Goal: Task Accomplishment & Management: Complete application form

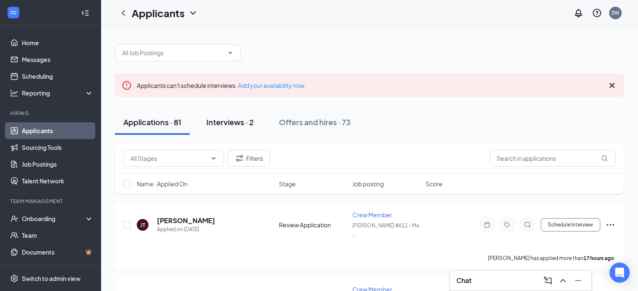
click at [225, 120] on div "Interviews · 2" at bounding box center [229, 122] width 47 height 10
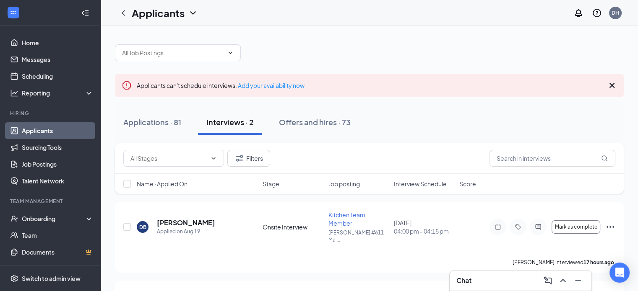
scroll to position [47, 0]
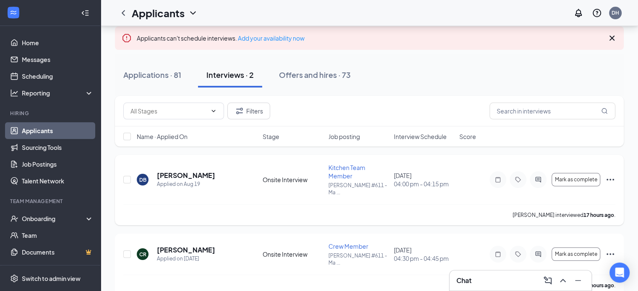
click at [609, 176] on icon "Ellipses" at bounding box center [610, 180] width 10 height 10
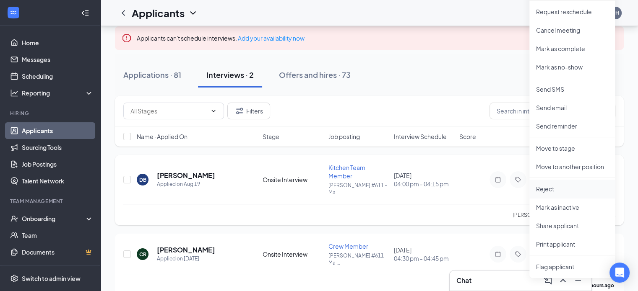
click at [545, 190] on p "Reject" at bounding box center [572, 189] width 72 height 8
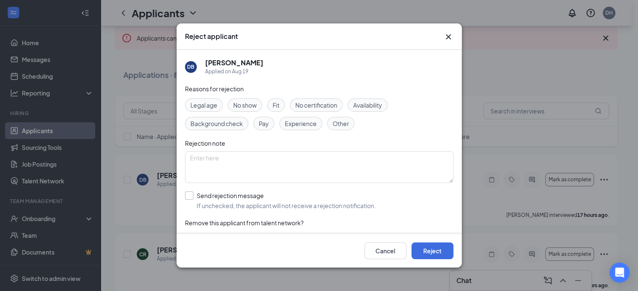
click at [188, 196] on input "Send rejection message If unchecked, the applicant will not receive a rejection…" at bounding box center [280, 201] width 191 height 18
checkbox input "true"
click at [275, 105] on span "Fit" at bounding box center [276, 105] width 7 height 9
click at [218, 125] on span "Background check" at bounding box center [216, 123] width 52 height 9
click at [429, 250] on button "Reject" at bounding box center [432, 251] width 42 height 17
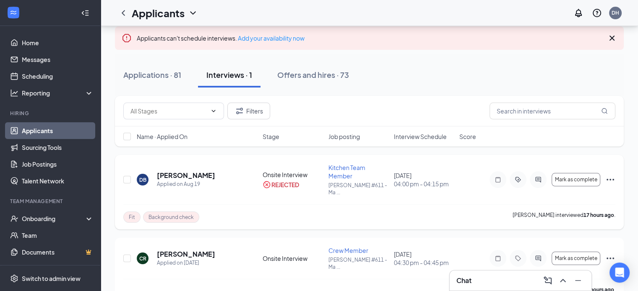
scroll to position [52, 0]
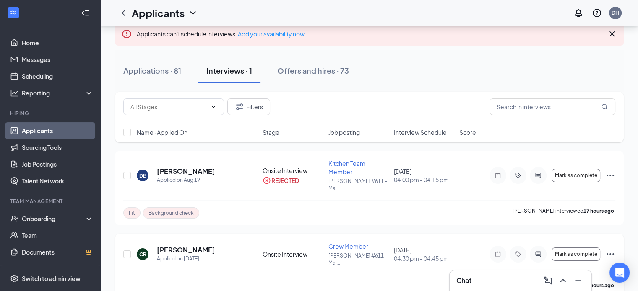
click at [608, 250] on icon "Ellipses" at bounding box center [610, 255] width 10 height 10
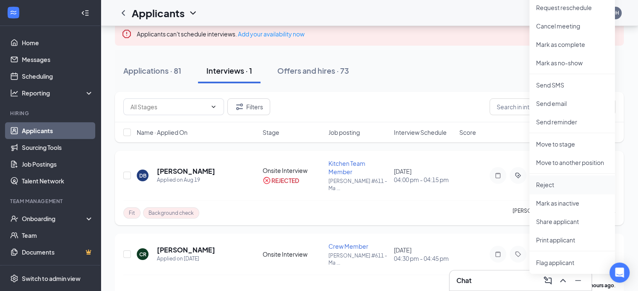
click at [545, 183] on p "Reject" at bounding box center [572, 185] width 72 height 8
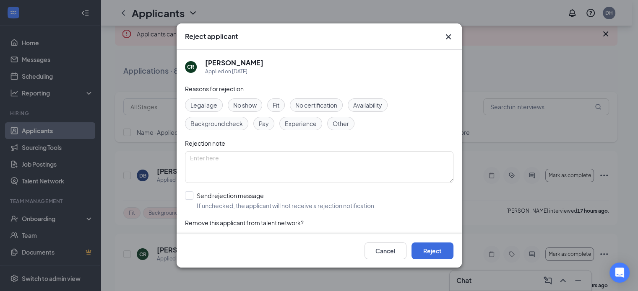
click at [276, 102] on span "Fit" at bounding box center [276, 105] width 7 height 9
click at [292, 122] on span "Experience" at bounding box center [301, 123] width 32 height 9
click at [193, 196] on input "Send rejection message If unchecked, the applicant will not receive a rejection…" at bounding box center [280, 201] width 191 height 18
checkbox input "true"
click at [429, 254] on button "Reject" at bounding box center [432, 251] width 42 height 17
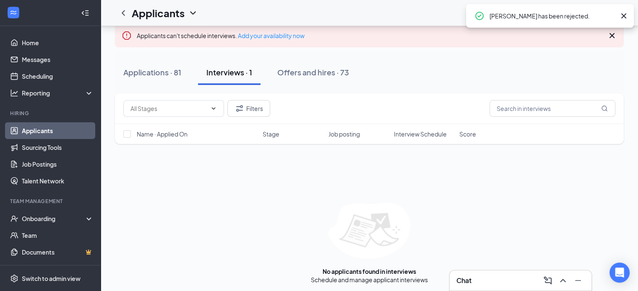
scroll to position [50, 0]
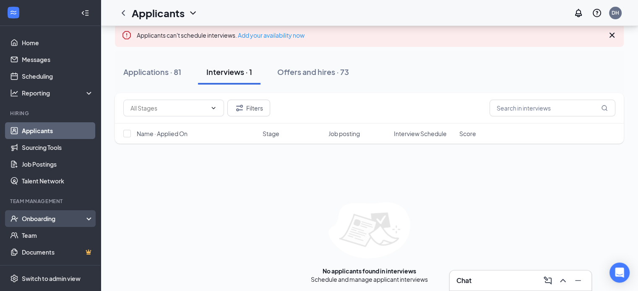
click at [44, 219] on div "Onboarding" at bounding box center [54, 219] width 65 height 8
click at [41, 238] on link "Overview" at bounding box center [58, 235] width 72 height 17
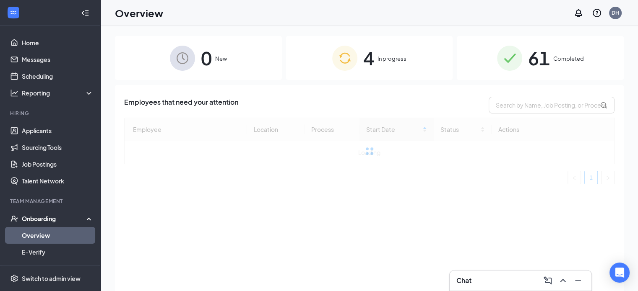
click at [364, 60] on span "4" at bounding box center [368, 58] width 11 height 29
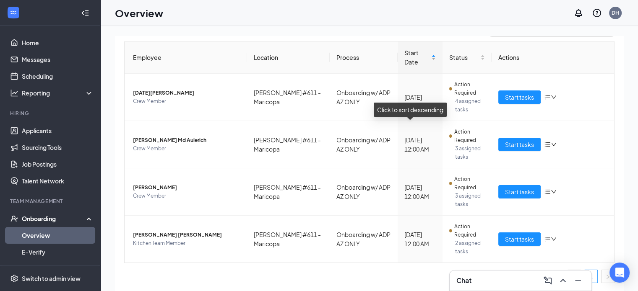
scroll to position [76, 0]
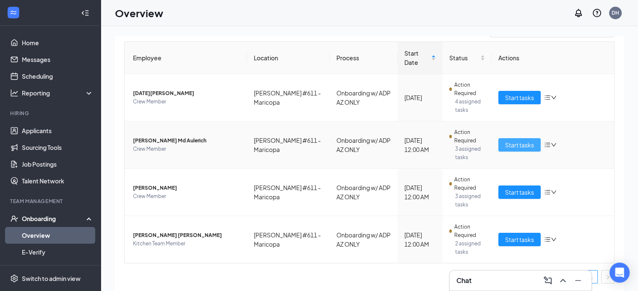
click at [513, 146] on span "Start tasks" at bounding box center [519, 144] width 29 height 9
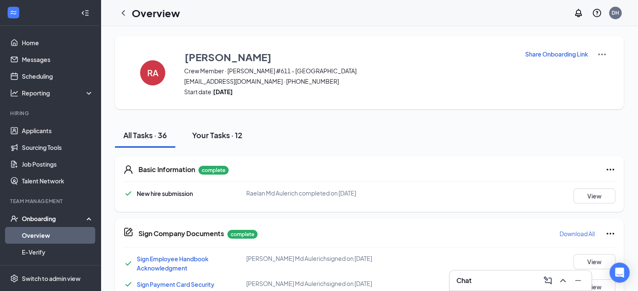
click at [226, 142] on button "Your Tasks · 12" at bounding box center [217, 135] width 67 height 25
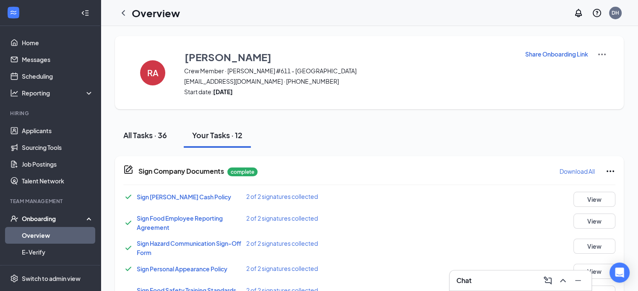
click at [146, 131] on div "All Tasks · 36" at bounding box center [145, 135] width 44 height 10
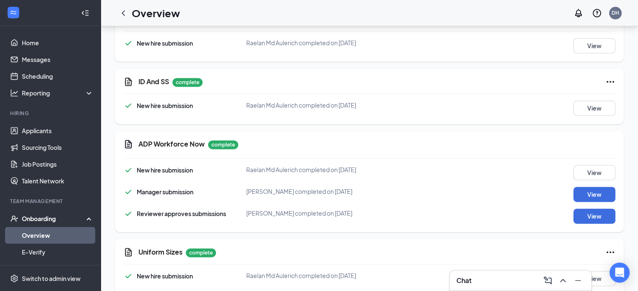
scroll to position [1174, 0]
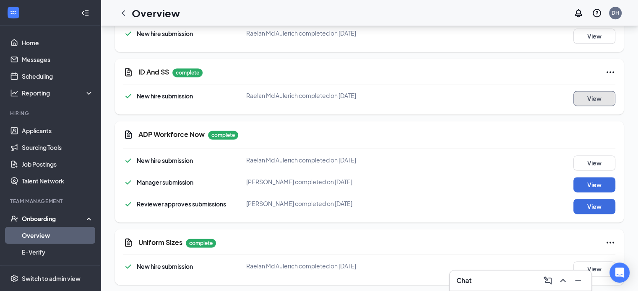
click at [588, 91] on button "View" at bounding box center [594, 98] width 42 height 15
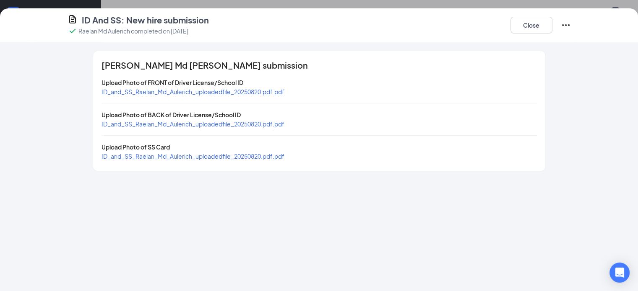
click at [172, 92] on span "ID_and_SS_Raelan_Md_Aulerich_uploadedfile_20250820.pdf.pdf" at bounding box center [192, 92] width 183 height 8
click at [552, 21] on button "Close" at bounding box center [531, 25] width 42 height 17
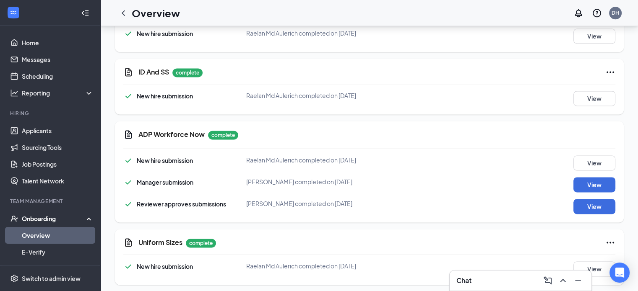
click at [44, 219] on div "Onboarding" at bounding box center [54, 219] width 65 height 8
click at [42, 220] on div "Onboarding" at bounding box center [54, 219] width 65 height 8
click at [39, 233] on link "Overview" at bounding box center [58, 235] width 72 height 17
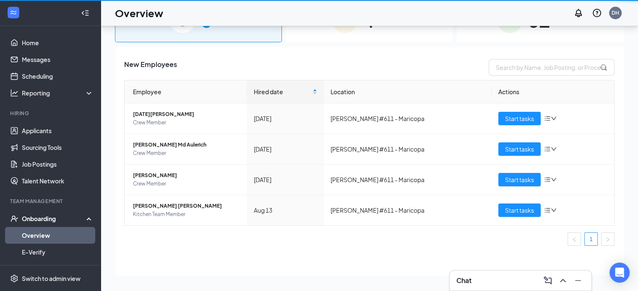
scroll to position [38, 0]
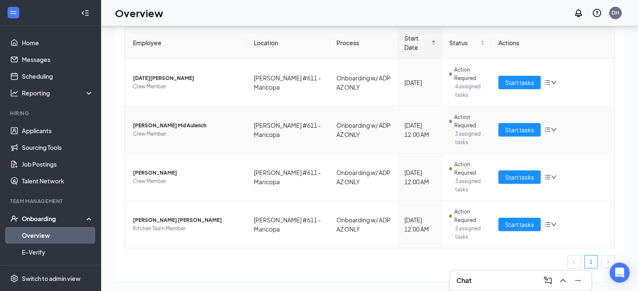
scroll to position [77, 0]
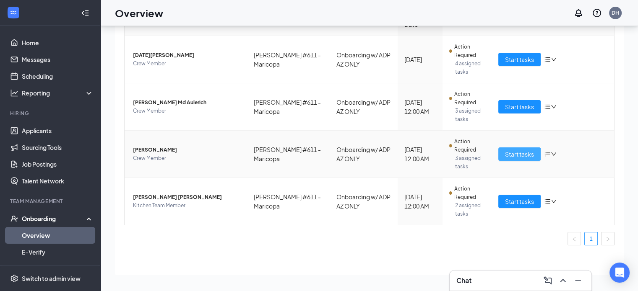
click at [527, 151] on span "Start tasks" at bounding box center [519, 154] width 29 height 9
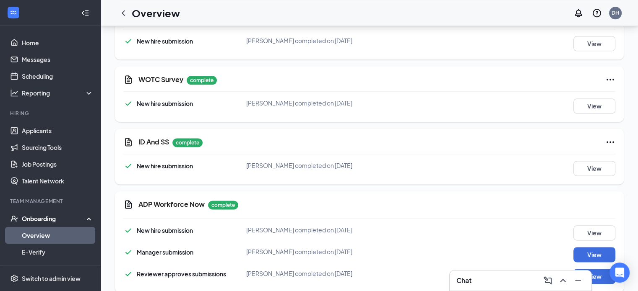
scroll to position [1132, 0]
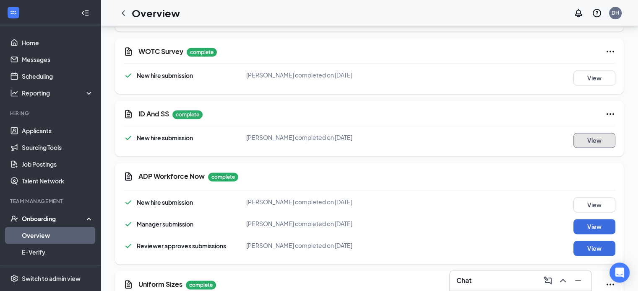
click at [585, 133] on button "View" at bounding box center [594, 140] width 42 height 15
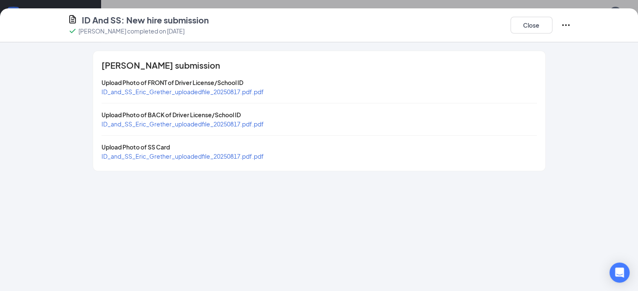
click at [173, 94] on span "ID_and_SS_Eric_Grether_uploadedfile_20250817.pdf.pdf" at bounding box center [182, 92] width 162 height 8
click at [161, 157] on span "ID_and_SS_Eric_Grether_uploadedfile_20250817.pdf.pdf" at bounding box center [182, 157] width 162 height 8
click at [552, 26] on button "Close" at bounding box center [531, 25] width 42 height 17
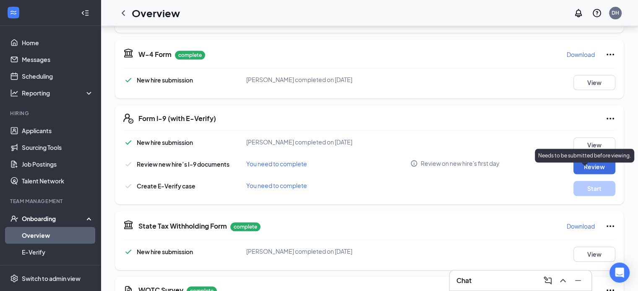
scroll to position [891, 0]
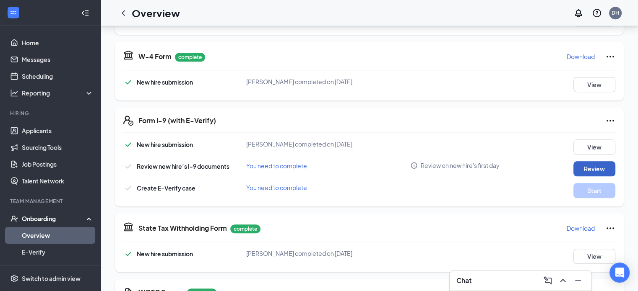
click at [599, 161] on button "Review" at bounding box center [594, 168] width 42 height 15
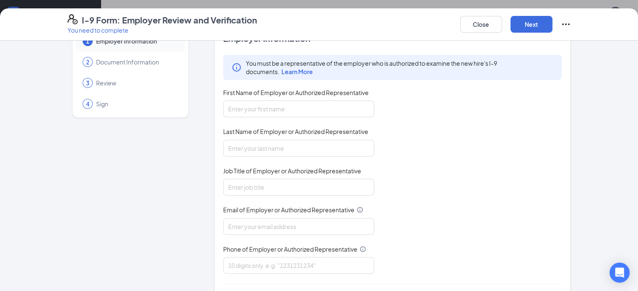
scroll to position [42, 0]
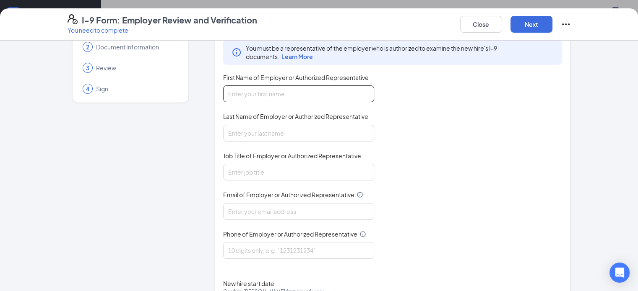
click at [306, 99] on input "First Name of Employer or Authorized Representative" at bounding box center [298, 94] width 151 height 17
type input "[PERSON_NAME]"
click at [273, 129] on input "Last Name of Employer or Authorized Representative" at bounding box center [298, 133] width 151 height 17
type input "[PERSON_NAME]"
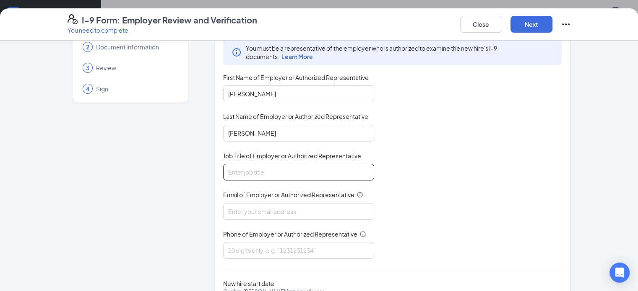
click at [270, 168] on input "Job Title of Employer or Authorized Representative" at bounding box center [298, 172] width 151 height 17
type input "Assistant General Manager"
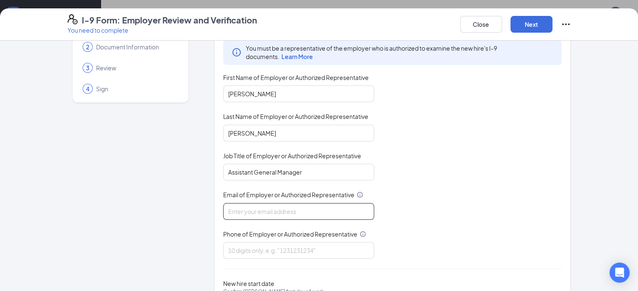
click at [251, 209] on input "Email of Employer or Authorized Representative" at bounding box center [298, 211] width 151 height 17
type input "[PERSON_NAME][EMAIL_ADDRESS][PERSON_NAME][DOMAIN_NAME]"
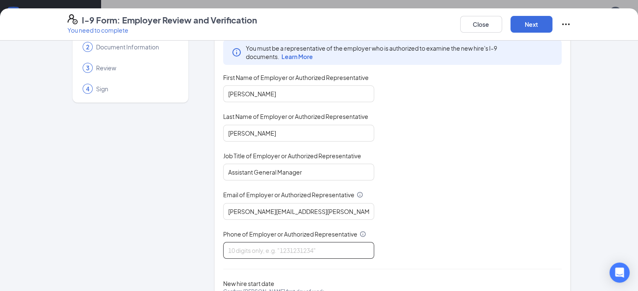
click at [248, 250] on input "Phone of Employer or Authorized Representative" at bounding box center [298, 250] width 151 height 17
type input "5208580444"
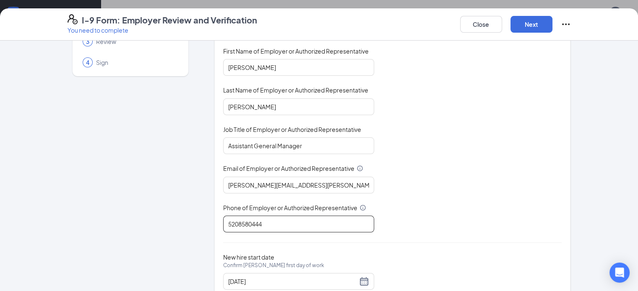
scroll to position [94, 0]
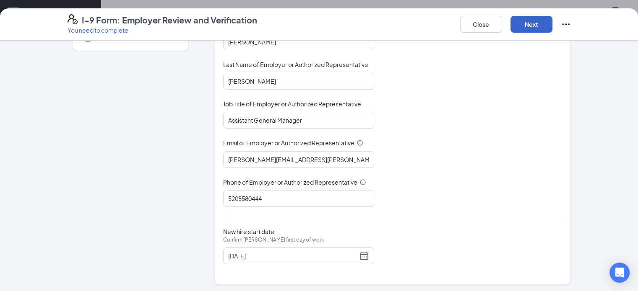
click at [552, 26] on button "Next" at bounding box center [531, 24] width 42 height 17
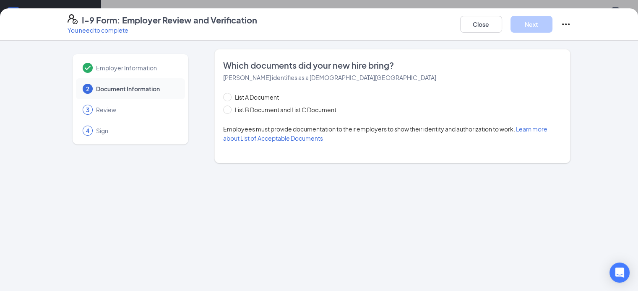
scroll to position [0, 0]
click at [223, 109] on input "List B Document and List C Document" at bounding box center [226, 109] width 6 height 6
radio input "true"
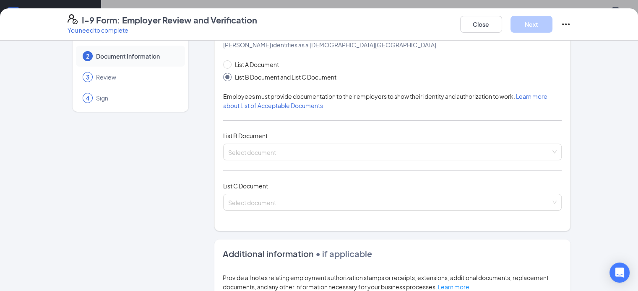
scroll to position [126, 0]
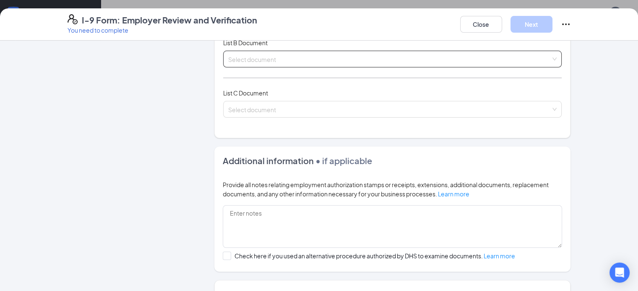
click at [233, 64] on span at bounding box center [389, 59] width 323 height 16
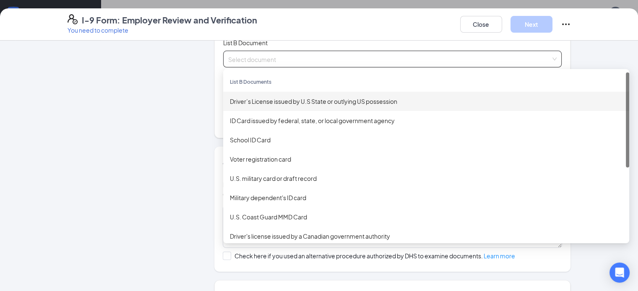
click at [250, 107] on div "Driver’s License issued by U.S State or outlying US possession" at bounding box center [426, 101] width 406 height 19
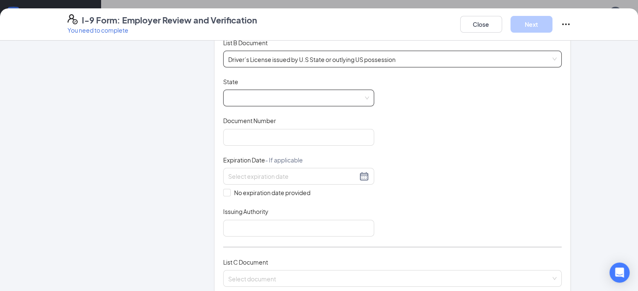
click at [256, 99] on span at bounding box center [298, 98] width 141 height 16
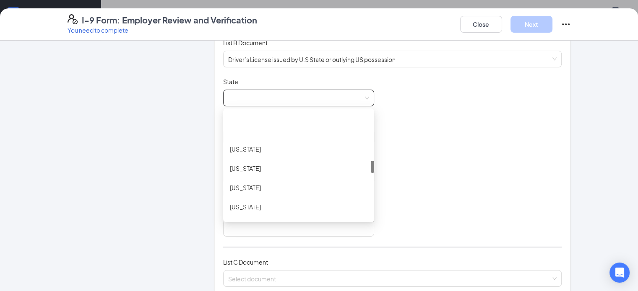
scroll to position [419, 0]
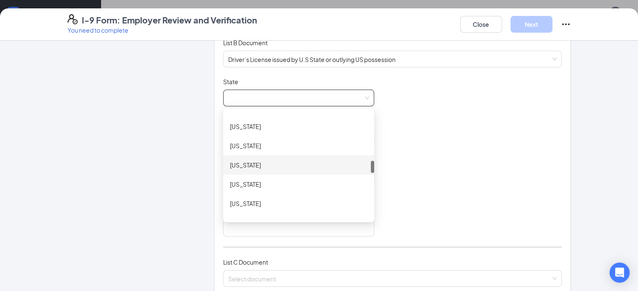
click at [236, 164] on div "[US_STATE]" at bounding box center [299, 165] width 138 height 9
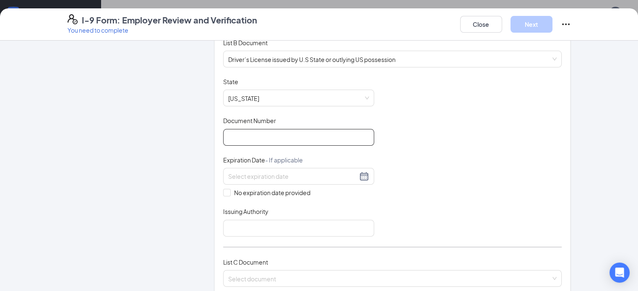
click at [256, 138] on input "Document Number" at bounding box center [298, 137] width 151 height 17
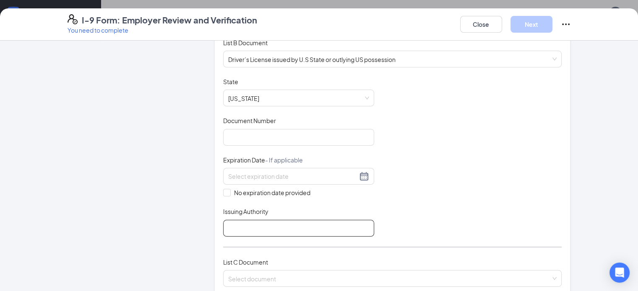
click at [286, 224] on input "Issuing Authority" at bounding box center [298, 228] width 151 height 17
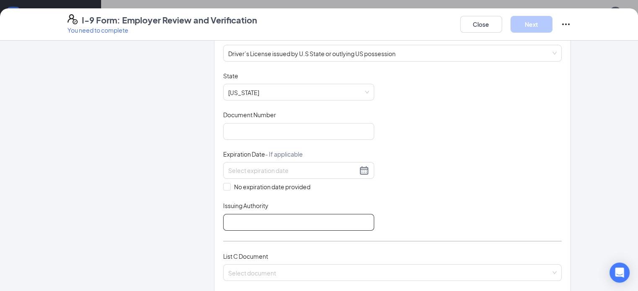
scroll to position [126, 0]
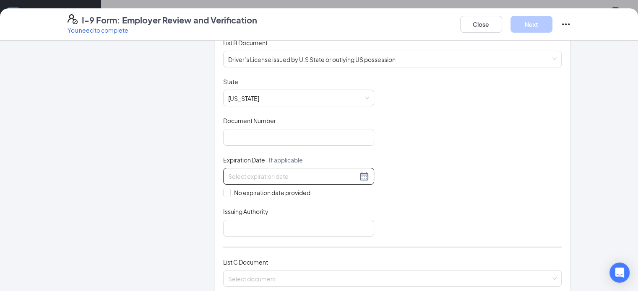
click at [304, 176] on input at bounding box center [292, 176] width 129 height 9
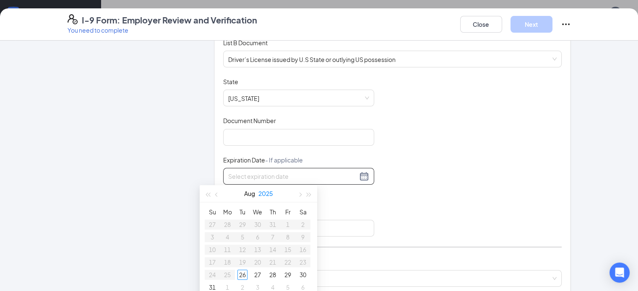
click at [268, 194] on button "2025" at bounding box center [265, 193] width 15 height 17
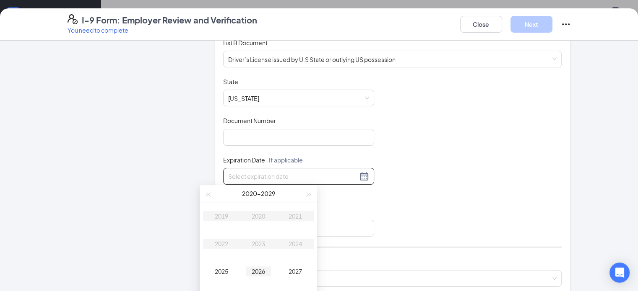
type input "[DATE]"
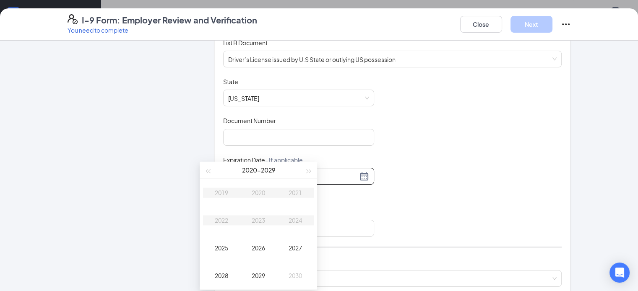
type input "[DATE]"
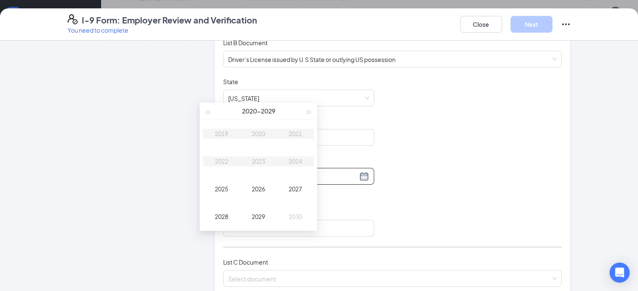
scroll to position [975, 0]
type input "[DATE]"
click at [226, 215] on div "2028" at bounding box center [221, 216] width 25 height 10
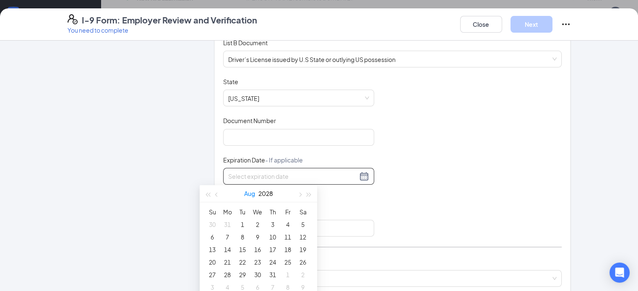
click at [248, 193] on button "Aug" at bounding box center [249, 193] width 11 height 17
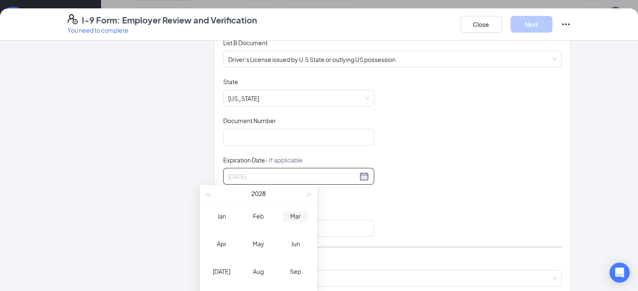
type input "[DATE]"
click at [295, 216] on div "Mar" at bounding box center [295, 216] width 25 height 10
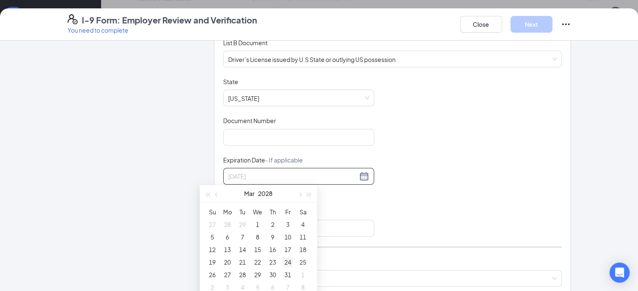
type input "[DATE]"
click at [286, 261] on div "24" at bounding box center [288, 263] width 10 height 10
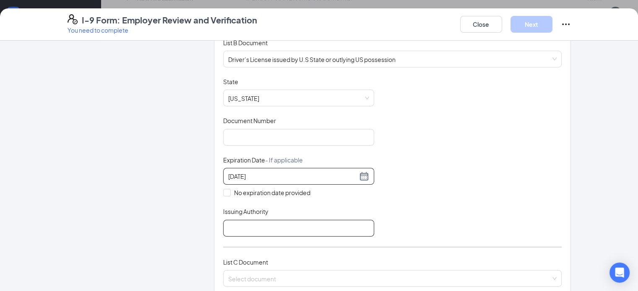
click at [239, 229] on input "Issuing Authority" at bounding box center [298, 228] width 151 height 17
type input "[US_STATE]"
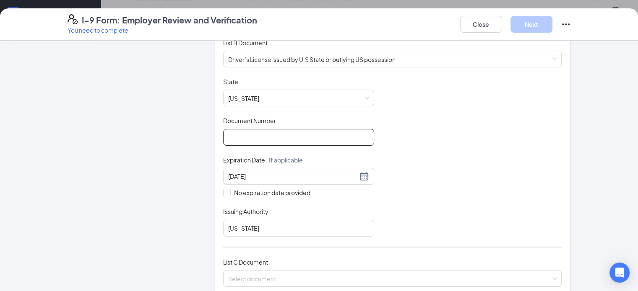
drag, startPoint x: 243, startPoint y: 127, endPoint x: 242, endPoint y: 136, distance: 9.0
click at [243, 128] on div "Document Number" at bounding box center [298, 131] width 151 height 29
click at [242, 136] on input "Document Number" at bounding box center [298, 137] width 151 height 17
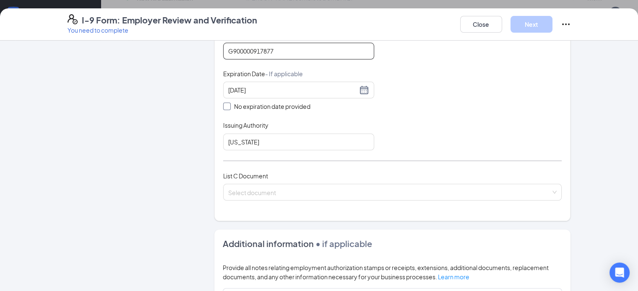
scroll to position [252, 0]
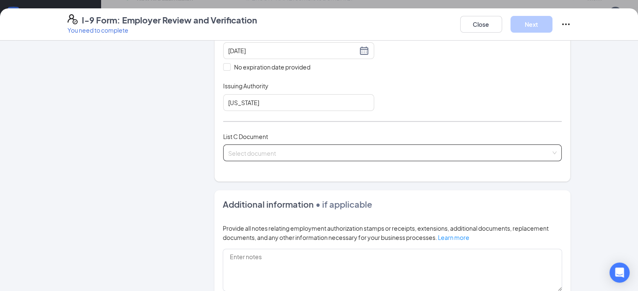
type input "G900000917877"
click at [287, 152] on input "search" at bounding box center [389, 151] width 323 height 13
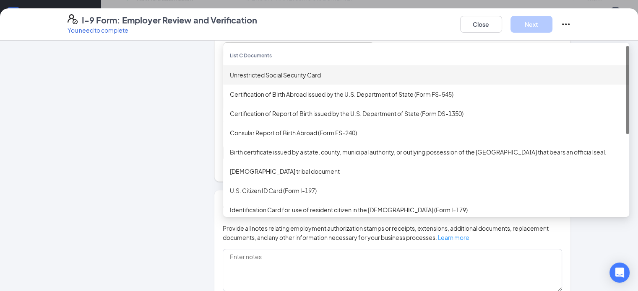
click at [278, 72] on div "Unrestricted Social Security Card" at bounding box center [426, 74] width 393 height 9
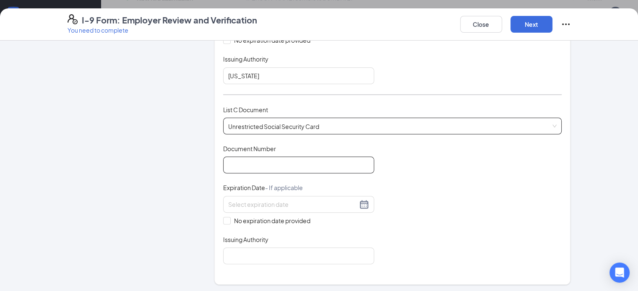
scroll to position [294, 0]
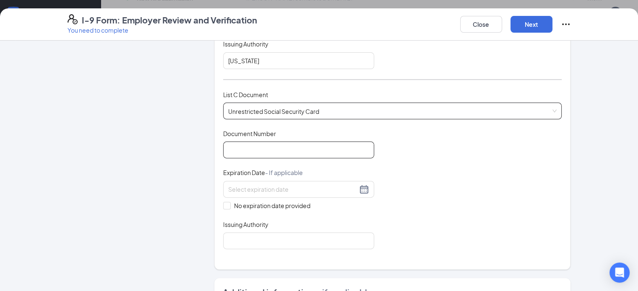
click at [277, 147] on input "Document Number" at bounding box center [298, 150] width 151 height 17
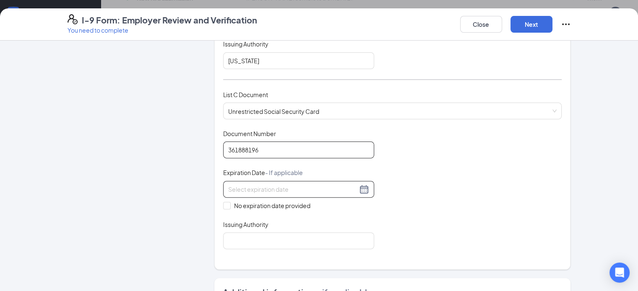
type input "361888196"
click at [342, 187] on div at bounding box center [298, 190] width 141 height 10
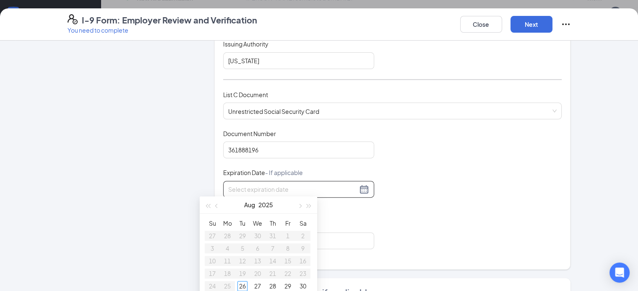
click at [403, 193] on div "Document Title Unrestricted Social Security Card Document Number 361888196 Expi…" at bounding box center [392, 190] width 339 height 120
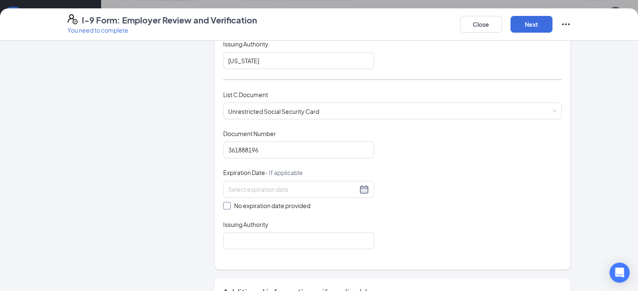
click at [223, 202] on input "No expiration date provided" at bounding box center [226, 205] width 6 height 6
checkbox input "true"
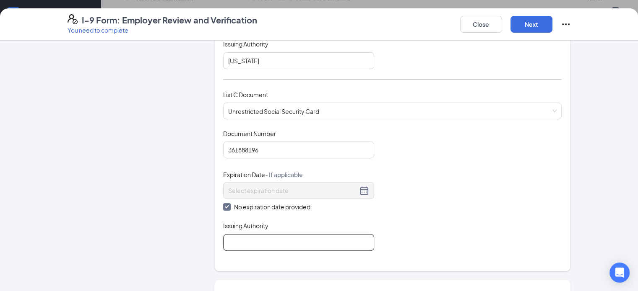
click at [250, 237] on input "Issuing Authority" at bounding box center [298, 242] width 151 height 17
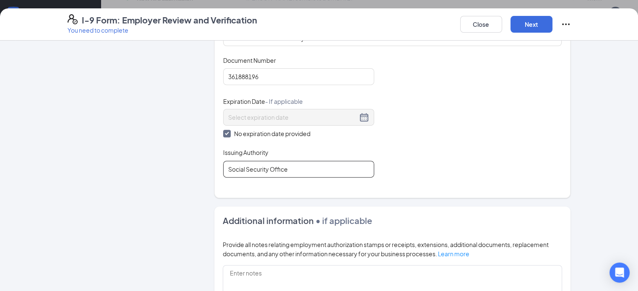
scroll to position [492, 0]
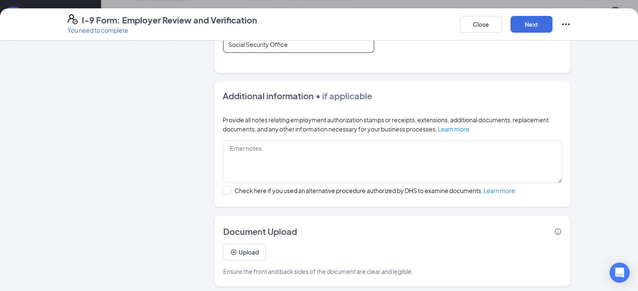
type input "Social Security Office"
click at [393, 94] on h2 "Additional information • if applicable" at bounding box center [393, 96] width 340 height 12
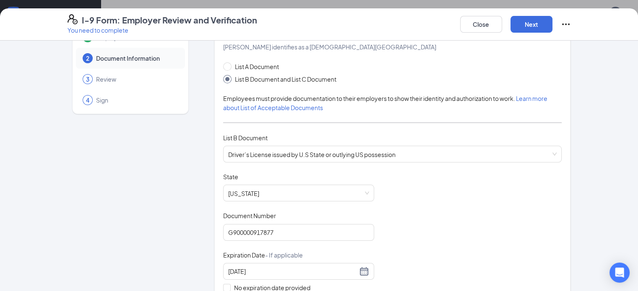
scroll to position [0, 0]
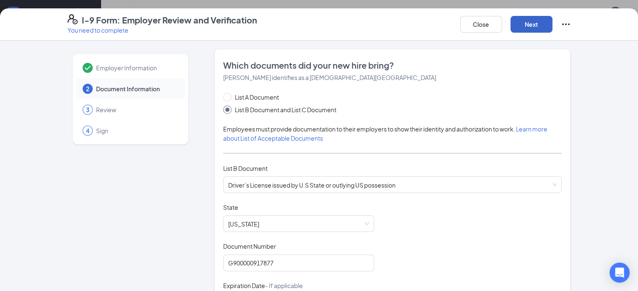
click at [552, 28] on button "Next" at bounding box center [531, 24] width 42 height 17
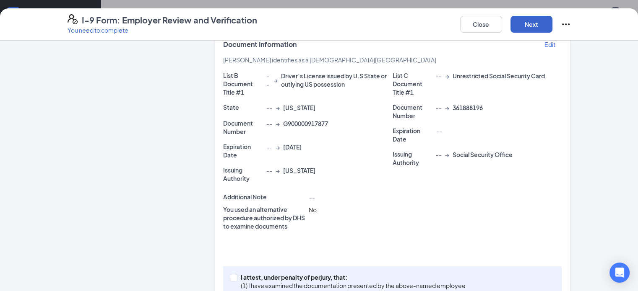
scroll to position [200, 0]
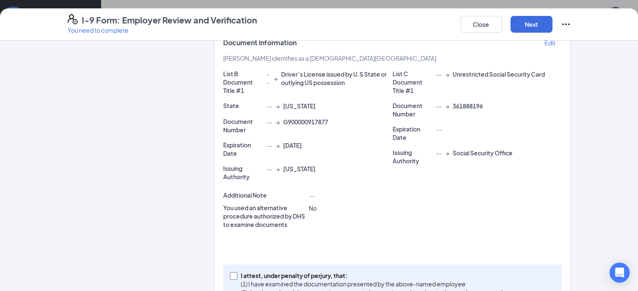
click at [230, 273] on input "I attest, under penalty of [PERSON_NAME], that: (1) I have examined the documen…" at bounding box center [233, 276] width 6 height 6
checkbox input "true"
click at [552, 24] on button "Next" at bounding box center [531, 24] width 42 height 17
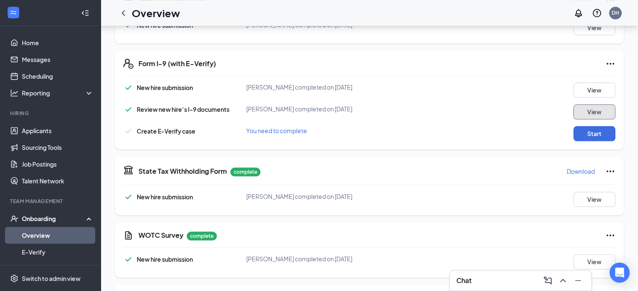
scroll to position [933, 0]
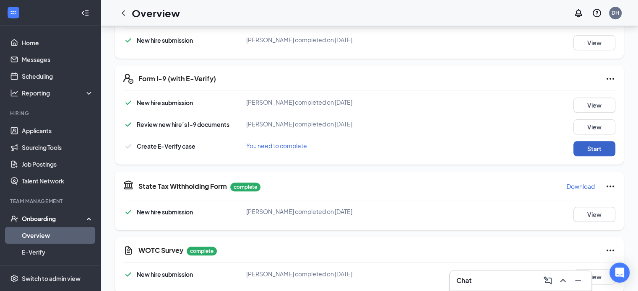
click at [588, 141] on button "Start" at bounding box center [594, 148] width 42 height 15
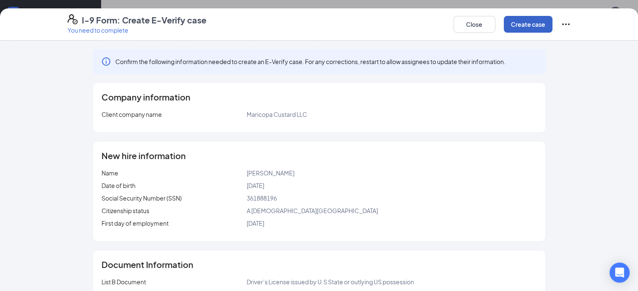
click at [552, 26] on button "Create case" at bounding box center [528, 24] width 49 height 17
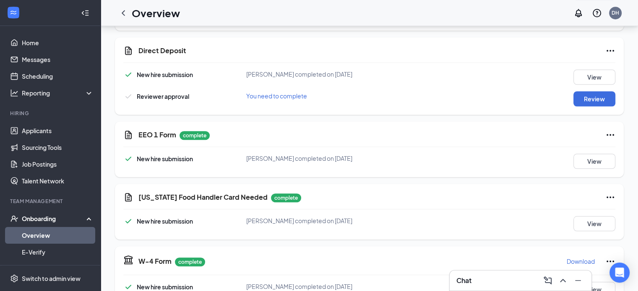
scroll to position [689, 0]
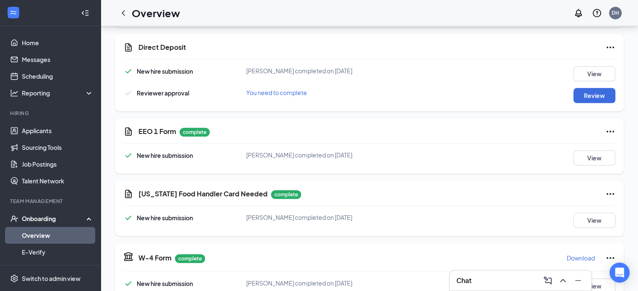
click at [39, 233] on link "Overview" at bounding box center [58, 235] width 72 height 17
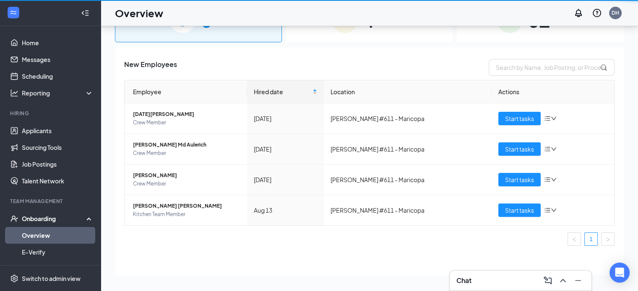
scroll to position [38, 0]
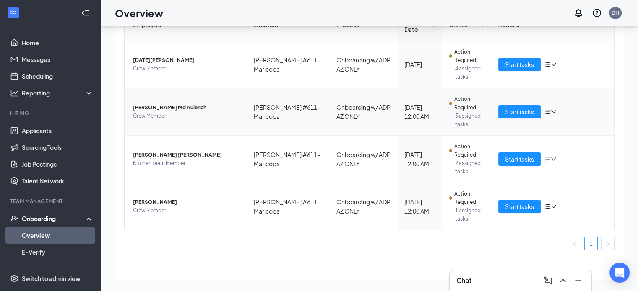
scroll to position [77, 0]
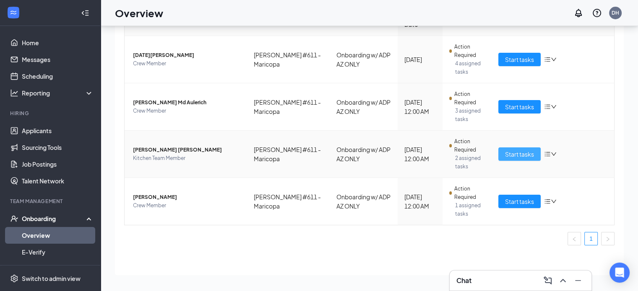
click at [510, 152] on span "Start tasks" at bounding box center [519, 154] width 29 height 9
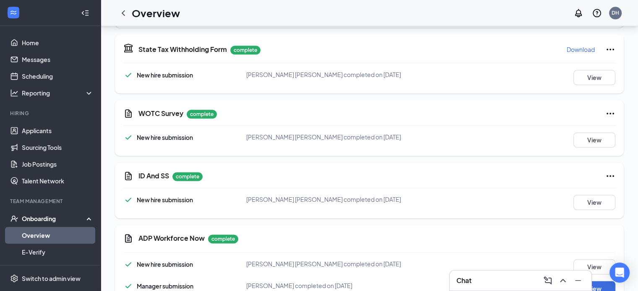
scroll to position [1090, 0]
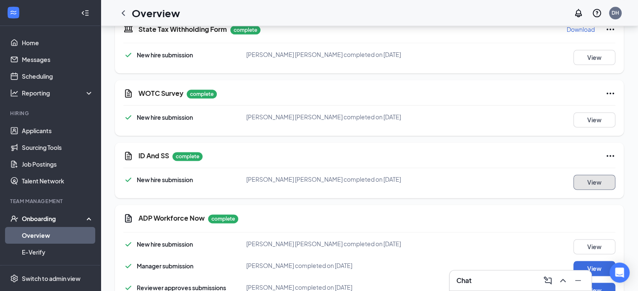
click at [603, 175] on button "View" at bounding box center [594, 182] width 42 height 15
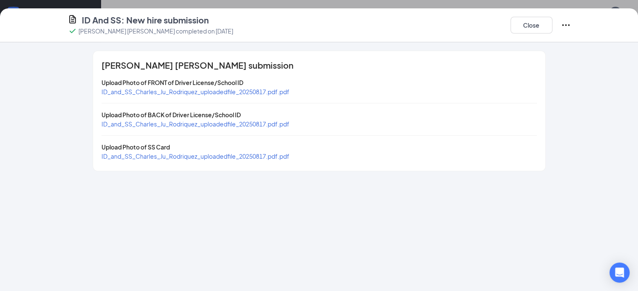
click at [174, 90] on span "ID_and_SS_Charles_Ju_Rodriquez_uploadedfile_20250817.pdf.pdf" at bounding box center [195, 92] width 188 height 8
click at [166, 157] on span "ID_and_SS_Charles_Ju_Rodriquez_uploadedfile_20250817.pdf.pdf" at bounding box center [195, 157] width 188 height 8
click at [552, 26] on button "Close" at bounding box center [531, 25] width 42 height 17
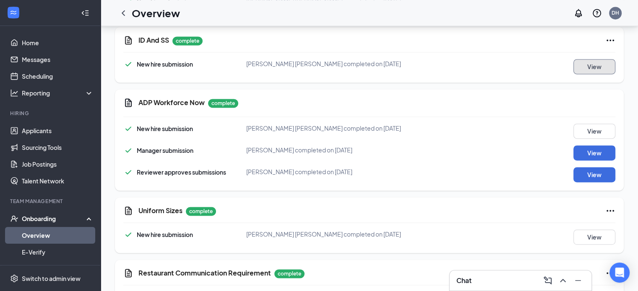
scroll to position [1216, 0]
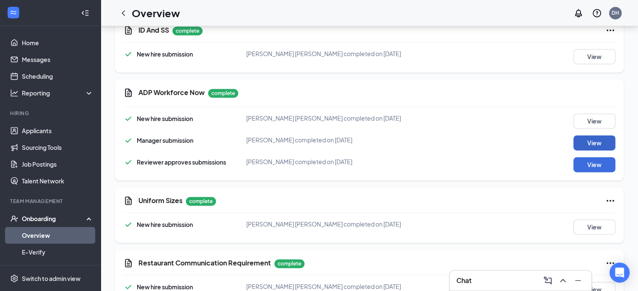
click at [589, 135] on button "View" at bounding box center [594, 142] width 42 height 15
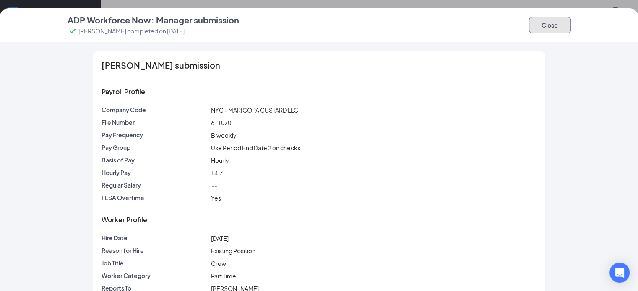
click at [571, 30] on button "Close" at bounding box center [550, 25] width 42 height 17
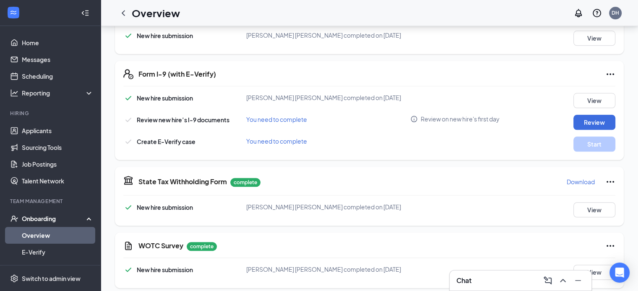
scroll to position [933, 0]
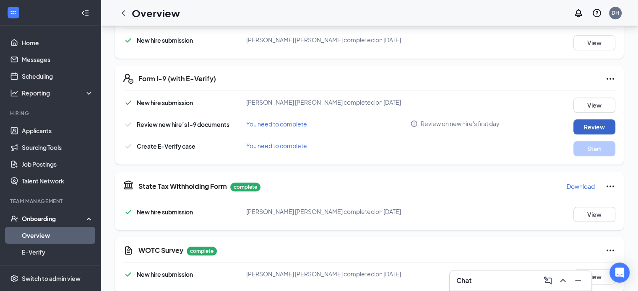
click at [589, 120] on button "Review" at bounding box center [594, 127] width 42 height 15
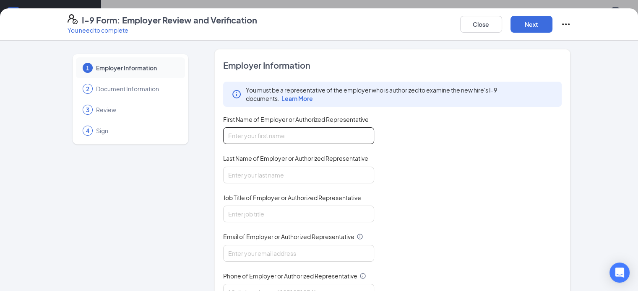
drag, startPoint x: 295, startPoint y: 138, endPoint x: 293, endPoint y: 143, distance: 5.3
click at [295, 139] on input "First Name of Employer or Authorized Representative" at bounding box center [298, 135] width 151 height 17
type input "[PERSON_NAME]"
click at [279, 180] on input "Last Name of Employer or Authorized Representative" at bounding box center [298, 175] width 151 height 17
type input "[PERSON_NAME]"
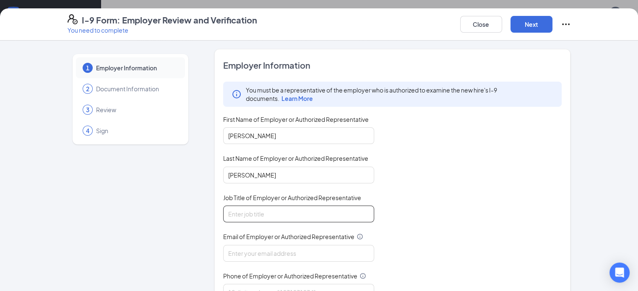
drag, startPoint x: 273, startPoint y: 212, endPoint x: 270, endPoint y: 219, distance: 8.0
click at [271, 214] on input "Job Title of Employer or Authorized Representative" at bounding box center [298, 214] width 151 height 17
type input "Assistant General Manager"
click at [267, 251] on input "Email of Employer or Authorized Representative" at bounding box center [298, 253] width 151 height 17
type input "[PERSON_NAME][EMAIL_ADDRESS][PERSON_NAME][DOMAIN_NAME]"
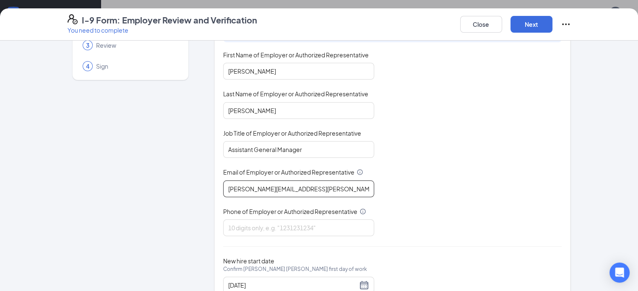
scroll to position [94, 0]
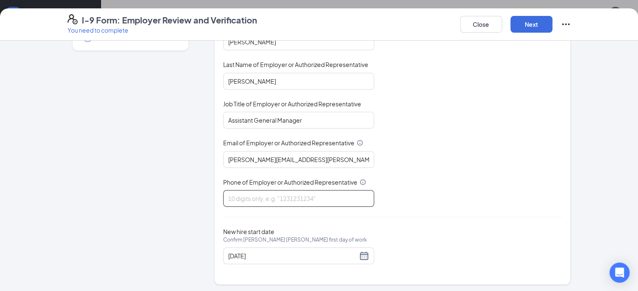
click at [264, 199] on input "Phone of Employer or Authorized Representative" at bounding box center [298, 198] width 151 height 17
type input "5208580444"
drag, startPoint x: 585, startPoint y: 22, endPoint x: 585, endPoint y: 27, distance: 5.5
click at [552, 26] on button "Next" at bounding box center [531, 24] width 42 height 17
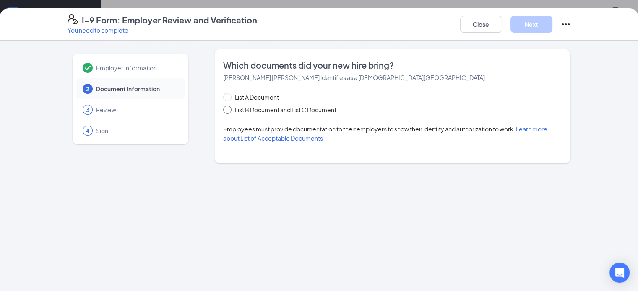
click at [232, 108] on span "List B Document and List C Document" at bounding box center [286, 109] width 108 height 9
click at [229, 108] on input "List B Document and List C Document" at bounding box center [226, 109] width 6 height 6
radio input "true"
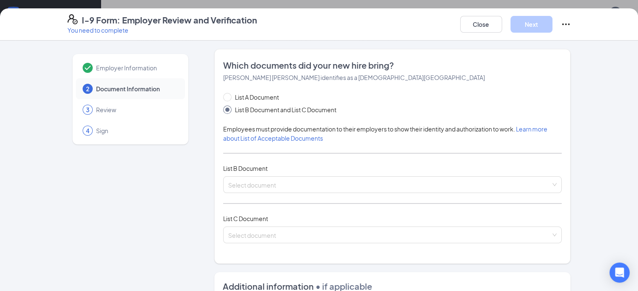
scroll to position [84, 0]
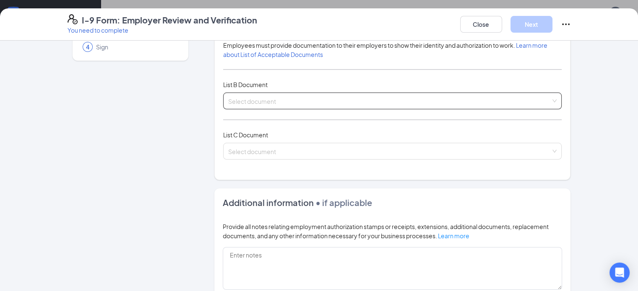
click at [264, 104] on input "search" at bounding box center [389, 99] width 323 height 13
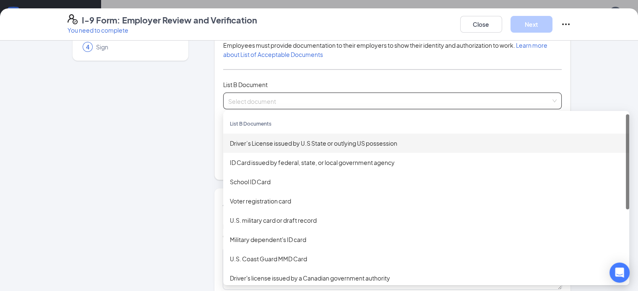
click at [272, 143] on div "Driver’s License issued by U.S State or outlying US possession" at bounding box center [426, 143] width 393 height 9
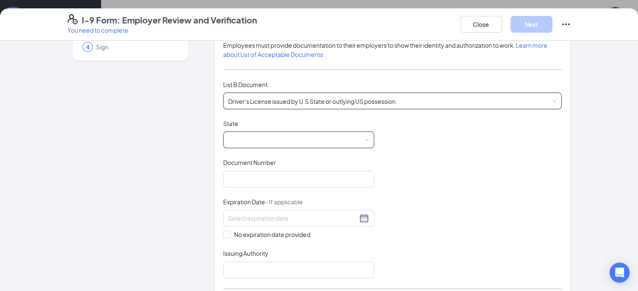
click at [277, 140] on span at bounding box center [298, 140] width 141 height 16
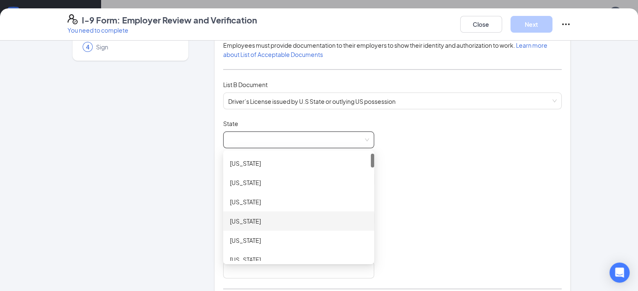
click at [271, 220] on div "[US_STATE]" at bounding box center [299, 221] width 138 height 9
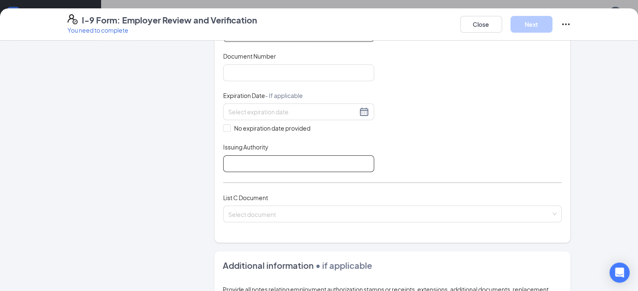
scroll to position [210, 0]
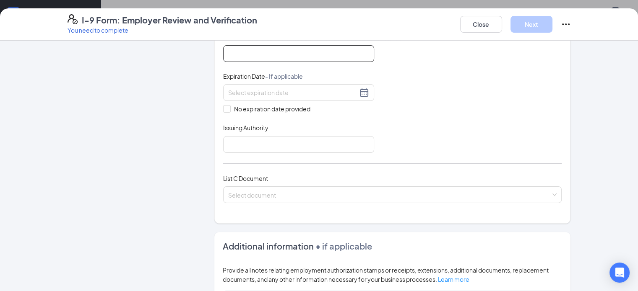
click at [250, 53] on input "Document Number" at bounding box center [298, 53] width 151 height 17
type input "O11836411"
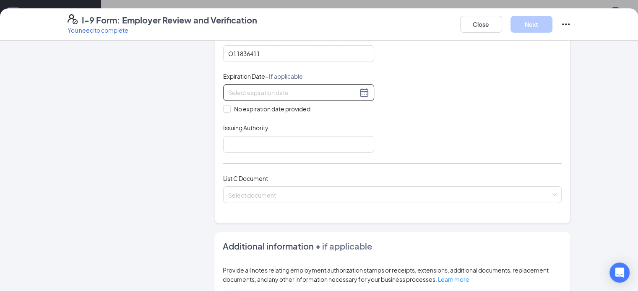
click at [285, 90] on input at bounding box center [292, 92] width 129 height 9
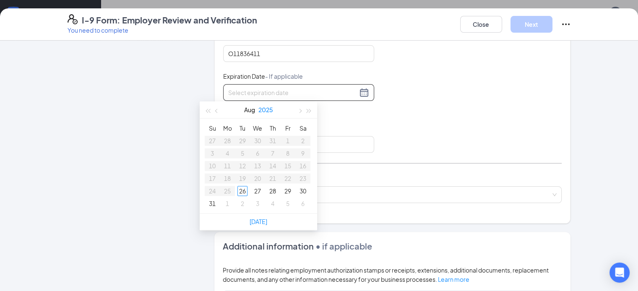
click at [269, 112] on button "2025" at bounding box center [265, 109] width 15 height 17
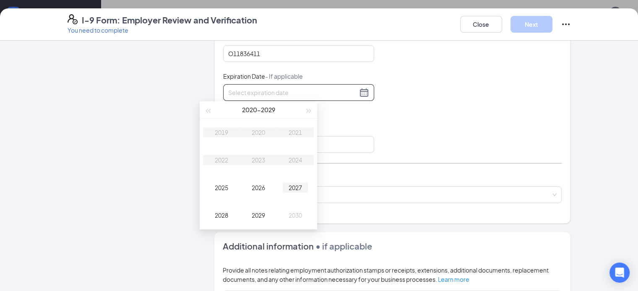
type input "[DATE]"
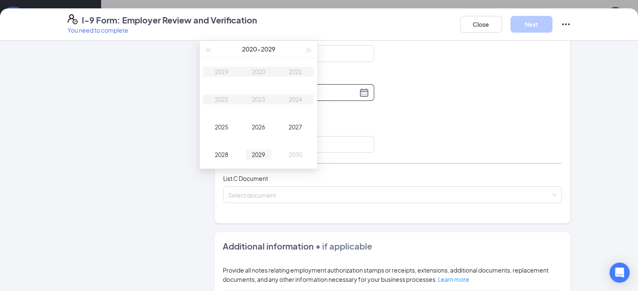
scroll to position [975, 0]
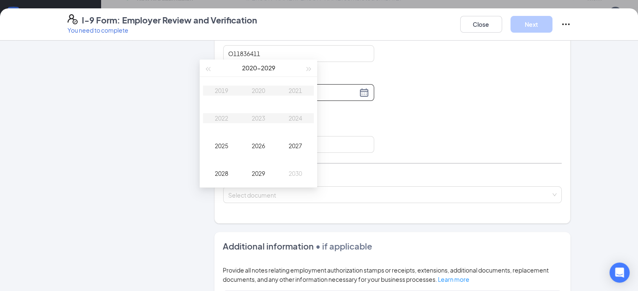
type input "[DATE]"
click at [307, 67] on span "button" at bounding box center [309, 69] width 4 height 4
click at [225, 118] on div "2032" at bounding box center [221, 118] width 25 height 10
click at [223, 145] on div "[DATE]" at bounding box center [221, 146] width 25 height 10
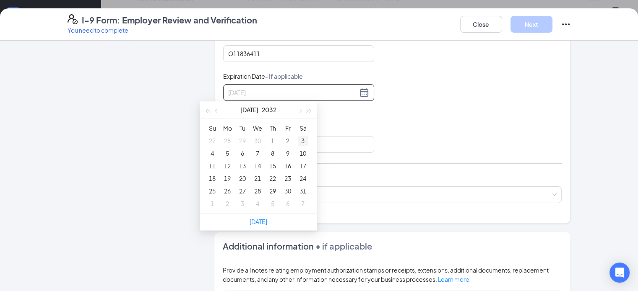
type input "[DATE]"
click at [301, 141] on div "3" at bounding box center [303, 141] width 10 height 10
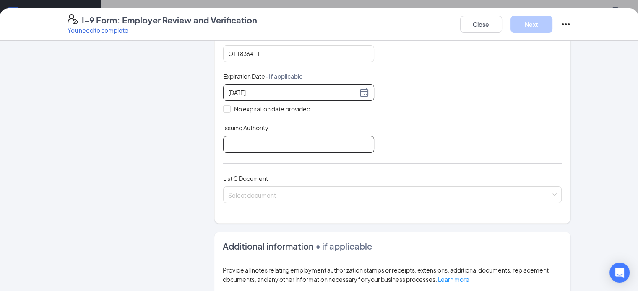
click at [227, 139] on input "Issuing Authority" at bounding box center [298, 144] width 151 height 17
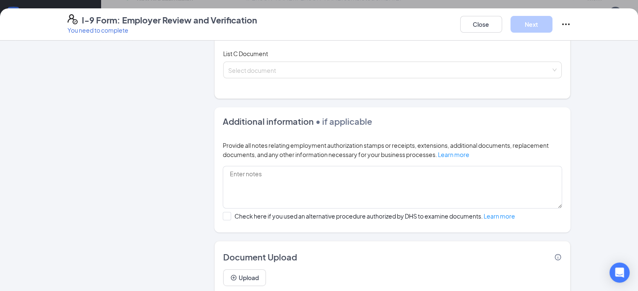
scroll to position [336, 0]
type input "[US_STATE]"
click at [270, 65] on input "search" at bounding box center [389, 67] width 323 height 13
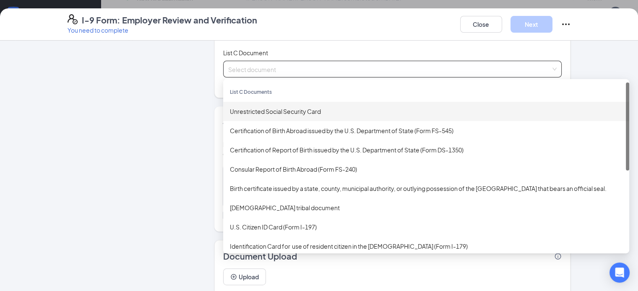
click at [275, 109] on div "Unrestricted Social Security Card" at bounding box center [426, 111] width 393 height 9
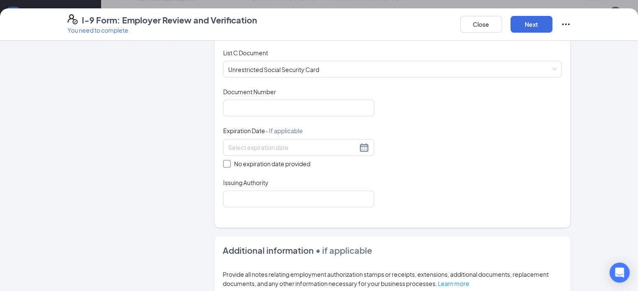
click at [223, 162] on input "No expiration date provided" at bounding box center [226, 163] width 6 height 6
checkbox input "true"
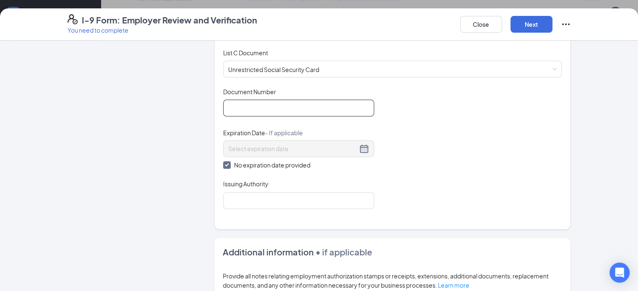
click at [228, 109] on input "Document Number" at bounding box center [298, 108] width 151 height 17
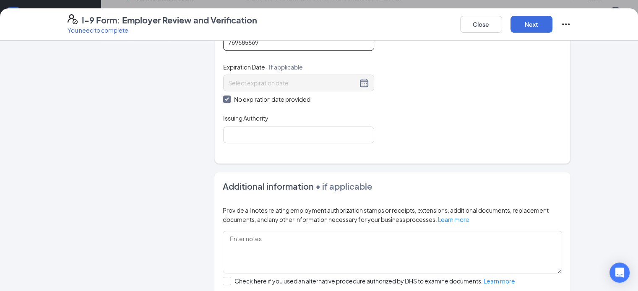
scroll to position [419, 0]
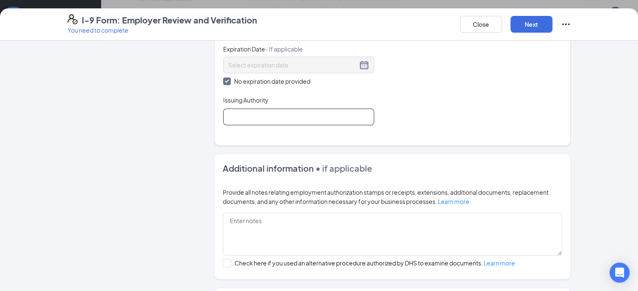
type input "769685869"
click at [246, 116] on input "Issuing Authority" at bounding box center [298, 117] width 151 height 17
type input "Social Security Office"
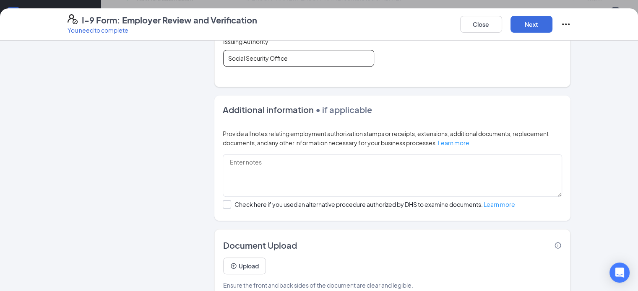
scroll to position [492, 0]
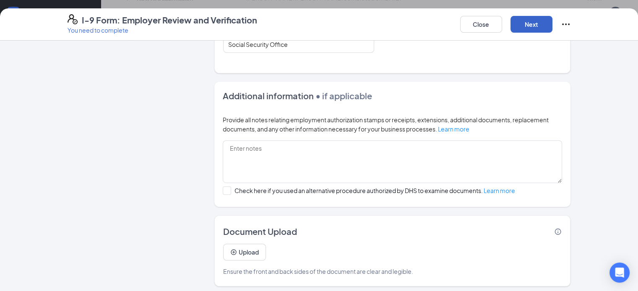
click at [552, 25] on button "Next" at bounding box center [531, 24] width 42 height 17
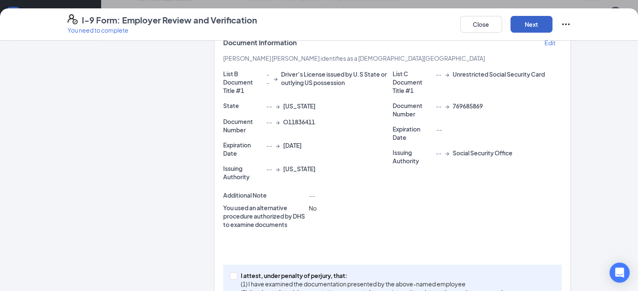
click at [552, 23] on button "Next" at bounding box center [531, 24] width 42 height 17
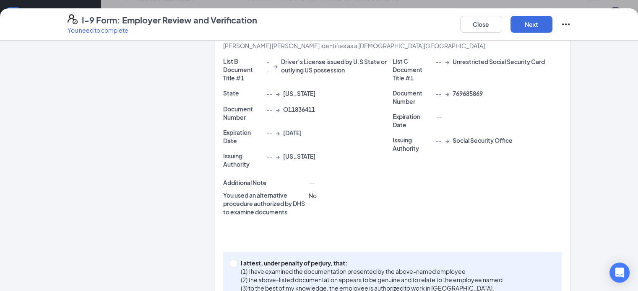
click at [230, 260] on span at bounding box center [234, 264] width 8 height 8
click at [230, 260] on input "I attest, under penalty of [PERSON_NAME], that: (1) I have examined the documen…" at bounding box center [233, 263] width 6 height 6
checkbox input "true"
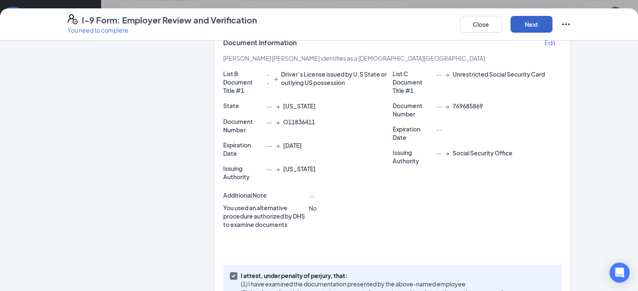
click at [552, 20] on button "Next" at bounding box center [531, 24] width 42 height 17
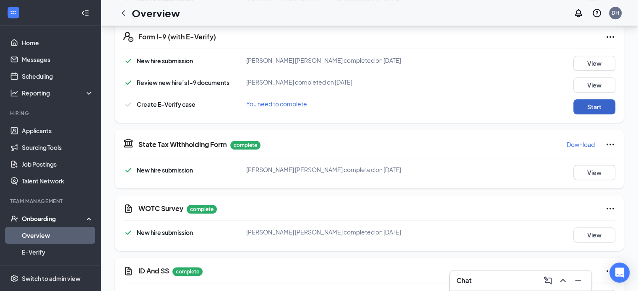
click at [601, 99] on button "Start" at bounding box center [594, 106] width 42 height 15
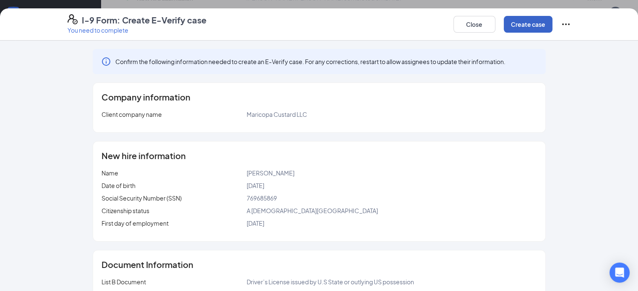
click at [552, 27] on button "Create case" at bounding box center [528, 24] width 49 height 17
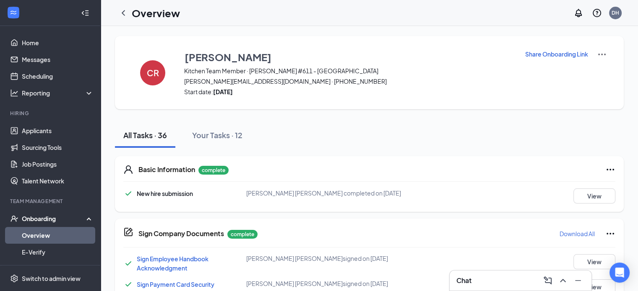
click at [45, 218] on div "Onboarding" at bounding box center [54, 219] width 65 height 8
click at [36, 221] on div "Onboarding" at bounding box center [54, 219] width 65 height 8
click at [37, 232] on link "Overview" at bounding box center [58, 235] width 72 height 17
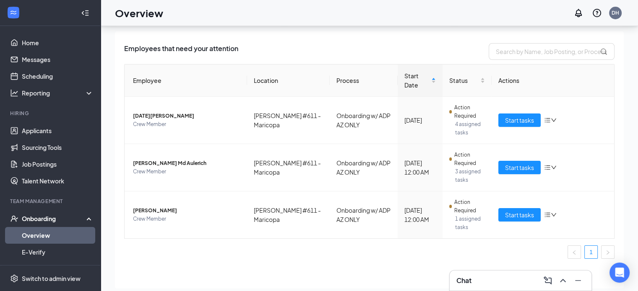
scroll to position [38, 0]
